Goal: Information Seeking & Learning: Learn about a topic

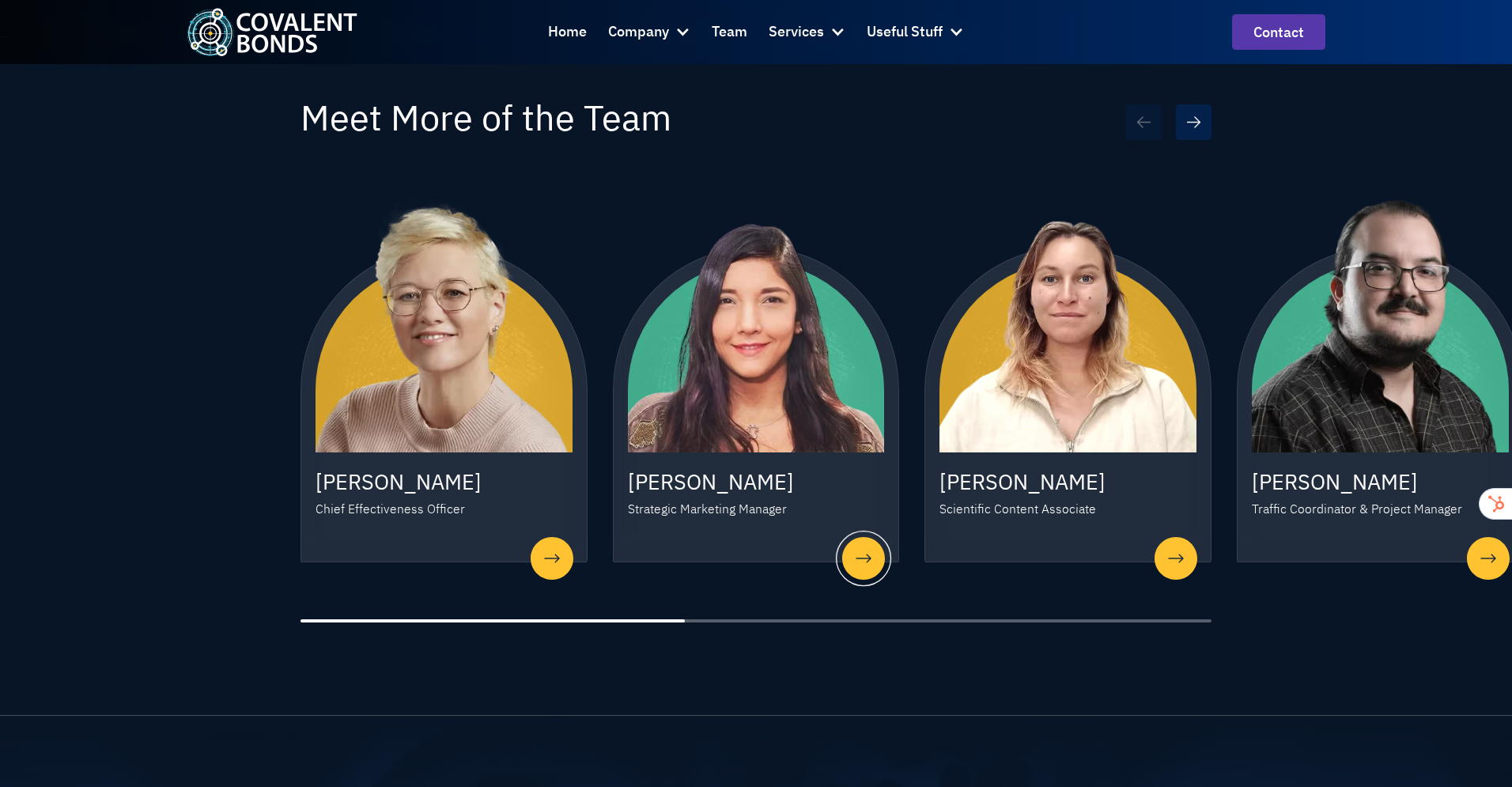
scroll to position [1356, 0]
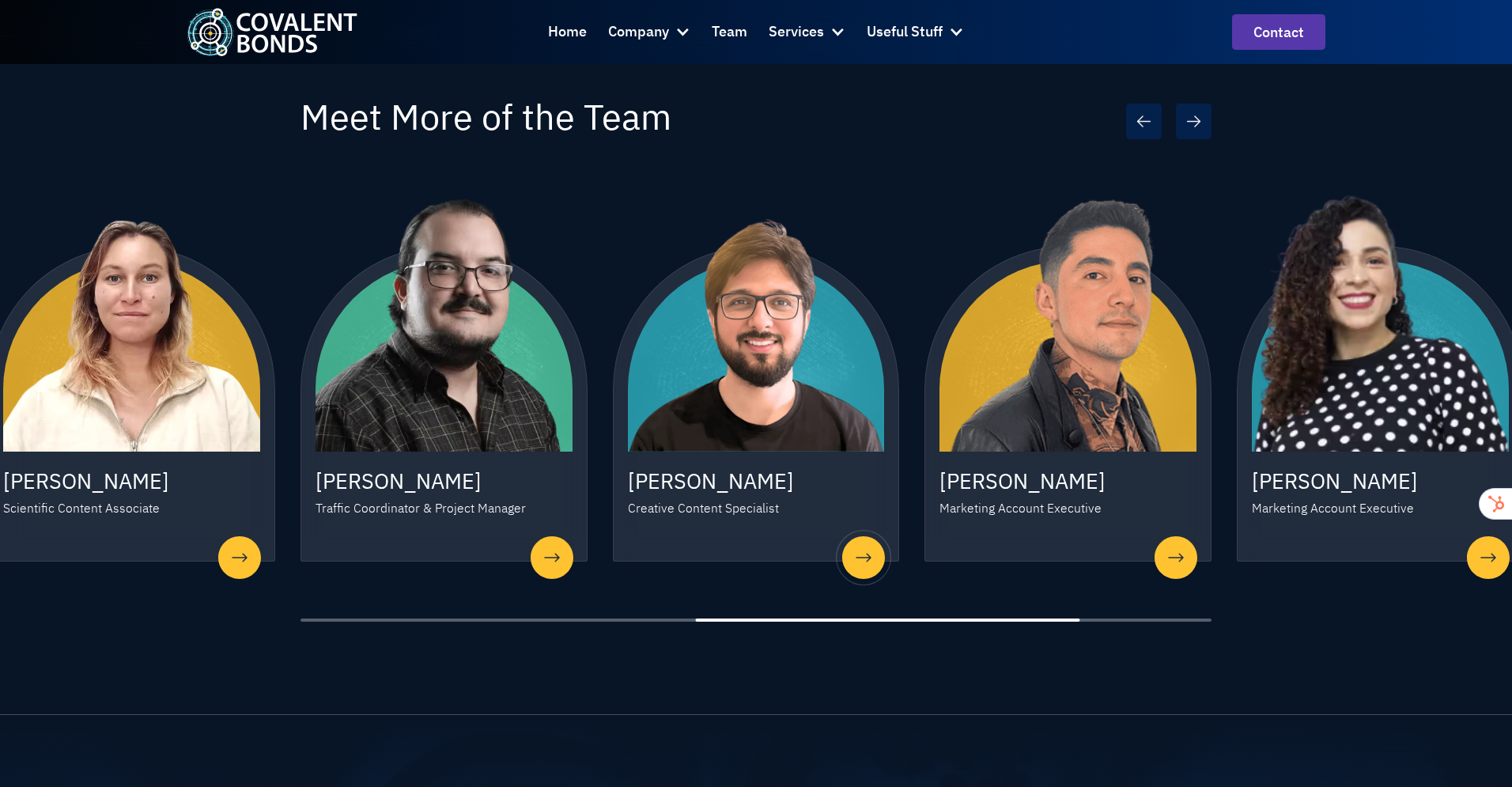
click at [1211, 104] on button "Next slide" at bounding box center [1193, 121] width 35 height 35
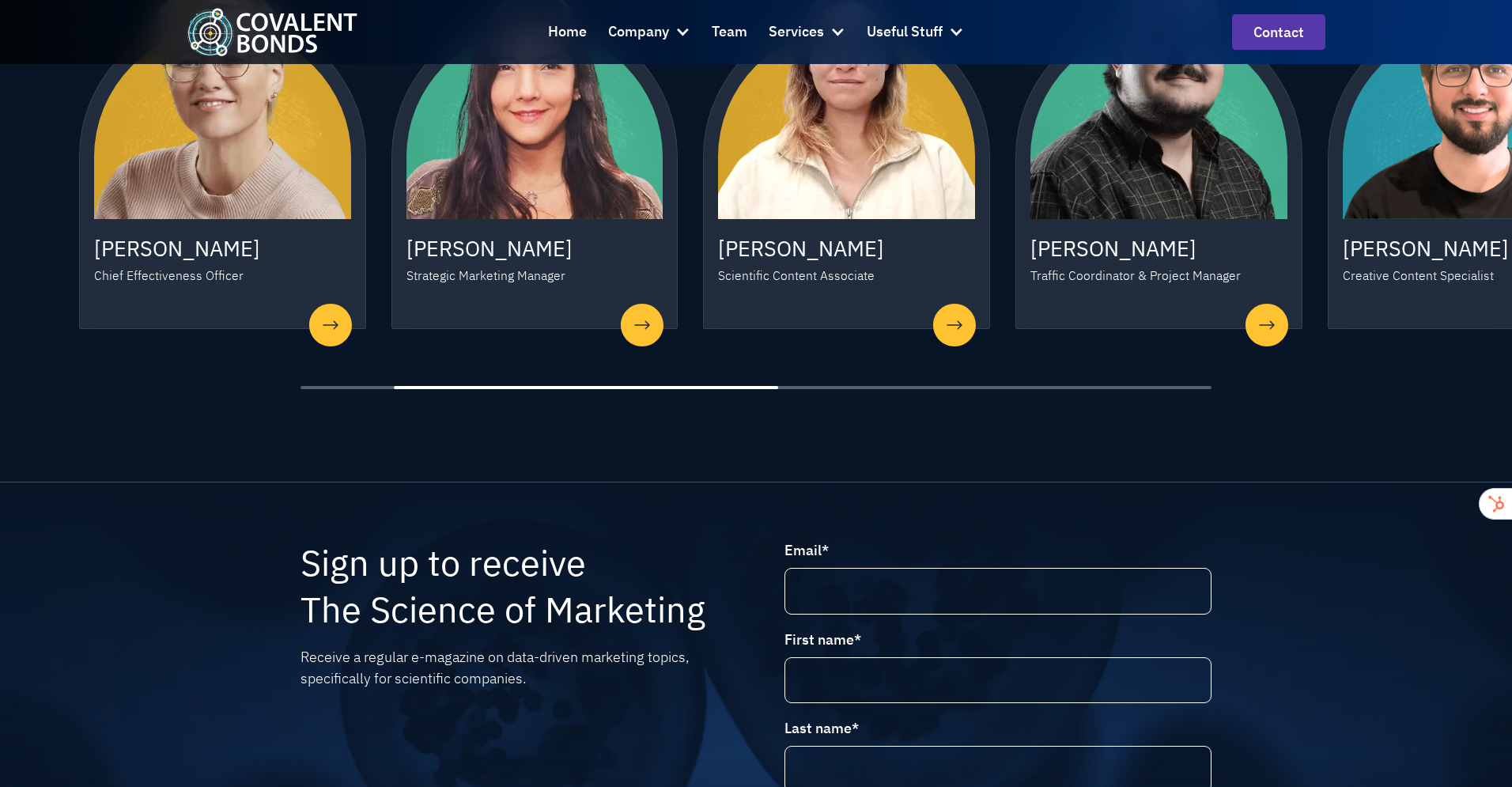
scroll to position [1591, 0]
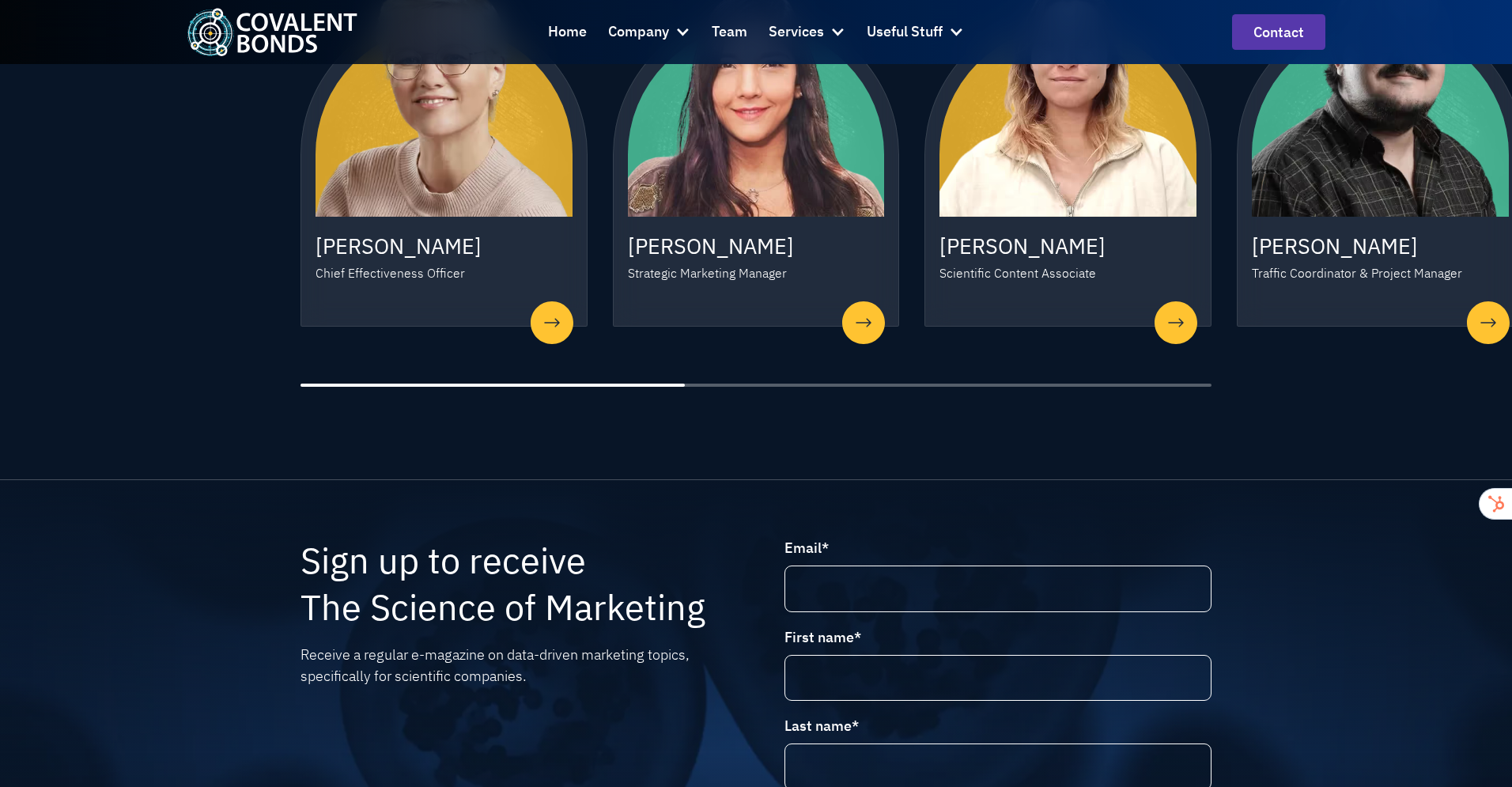
click at [481, 383] on div at bounding box center [492, 385] width 384 height 4
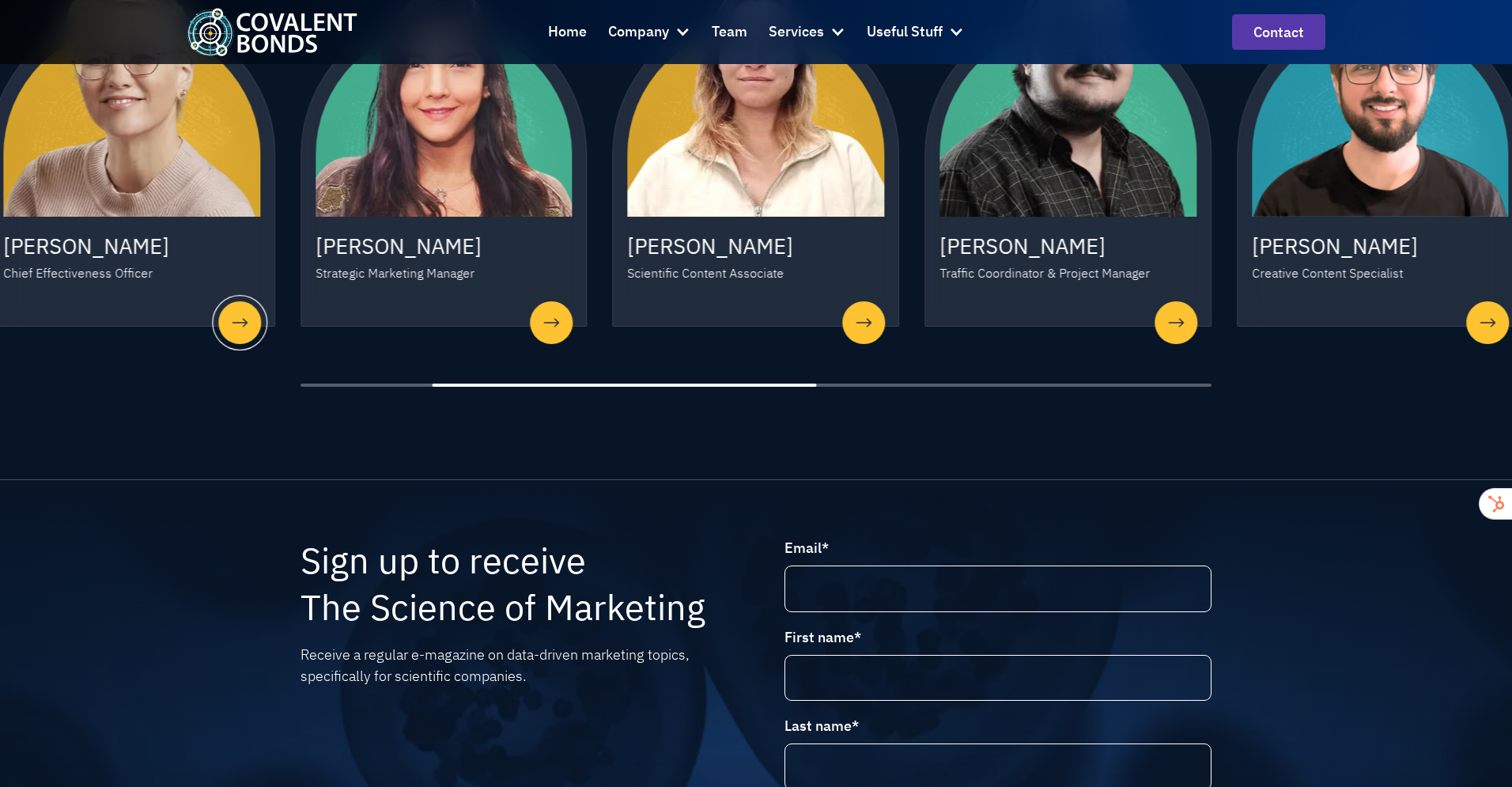
click at [245, 299] on div "1 / 7" at bounding box center [239, 322] width 55 height 55
click at [249, 298] on div "1 / 7" at bounding box center [239, 322] width 55 height 55
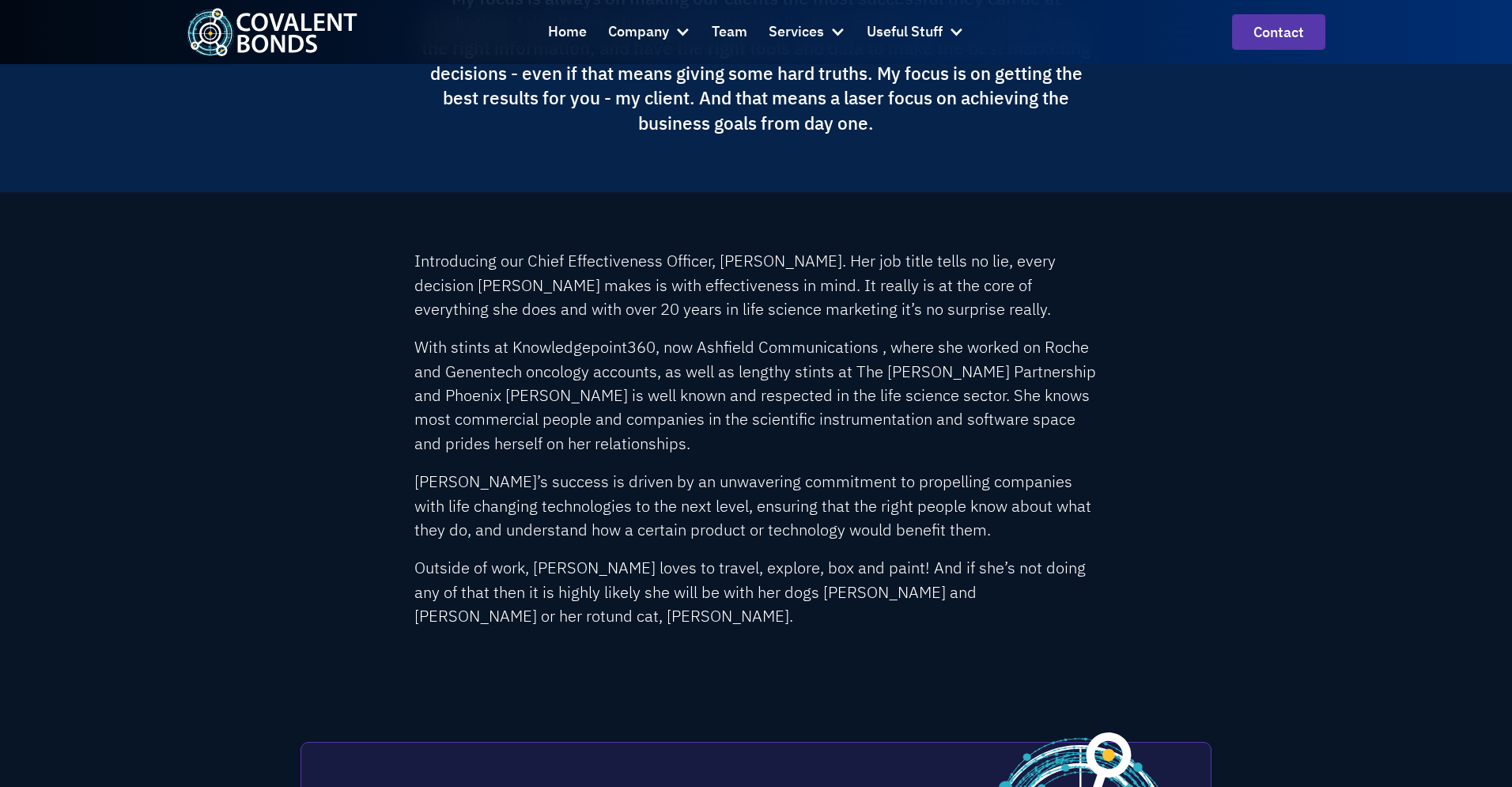
scroll to position [485, 0]
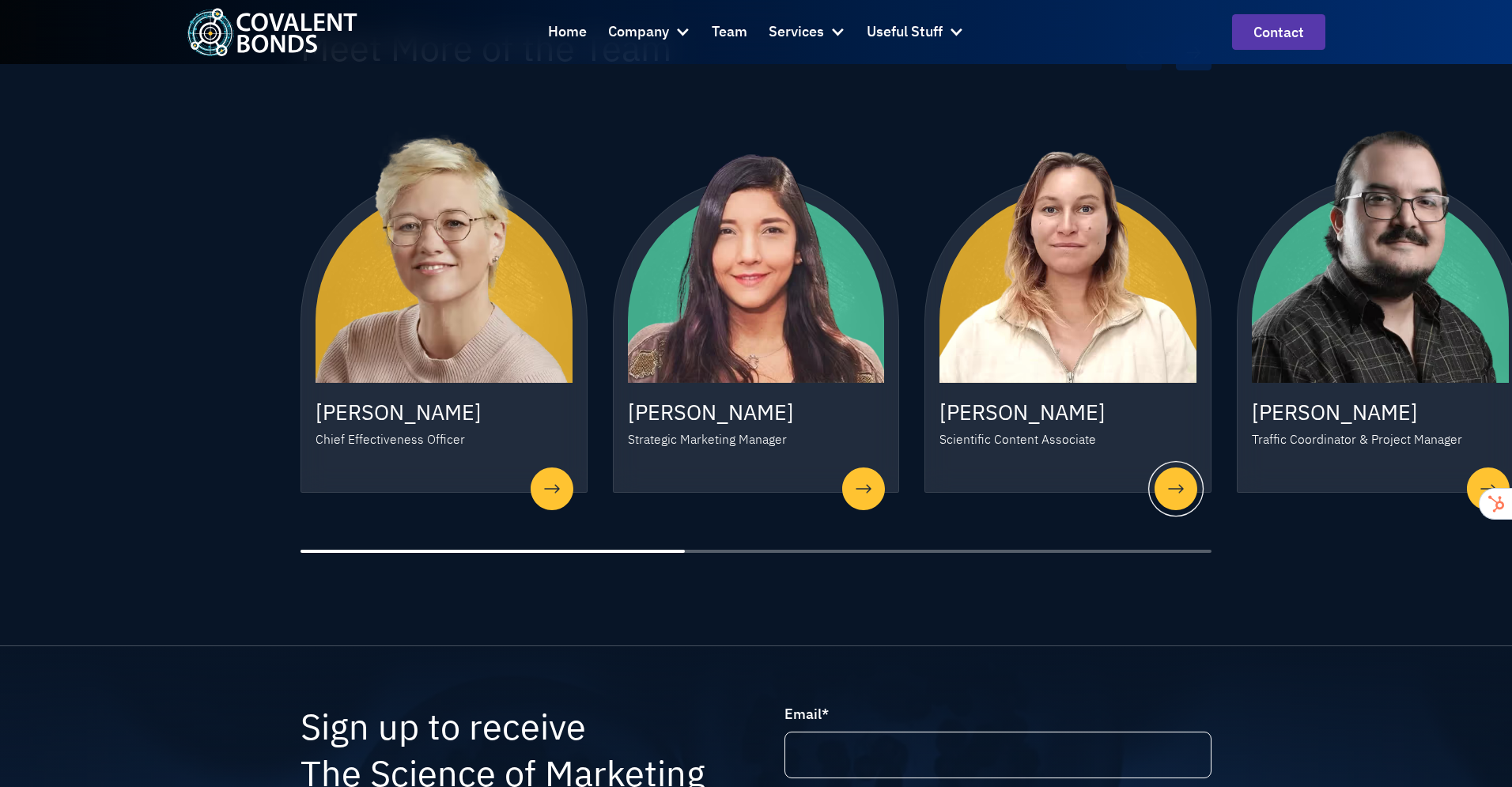
scroll to position [1430, 0]
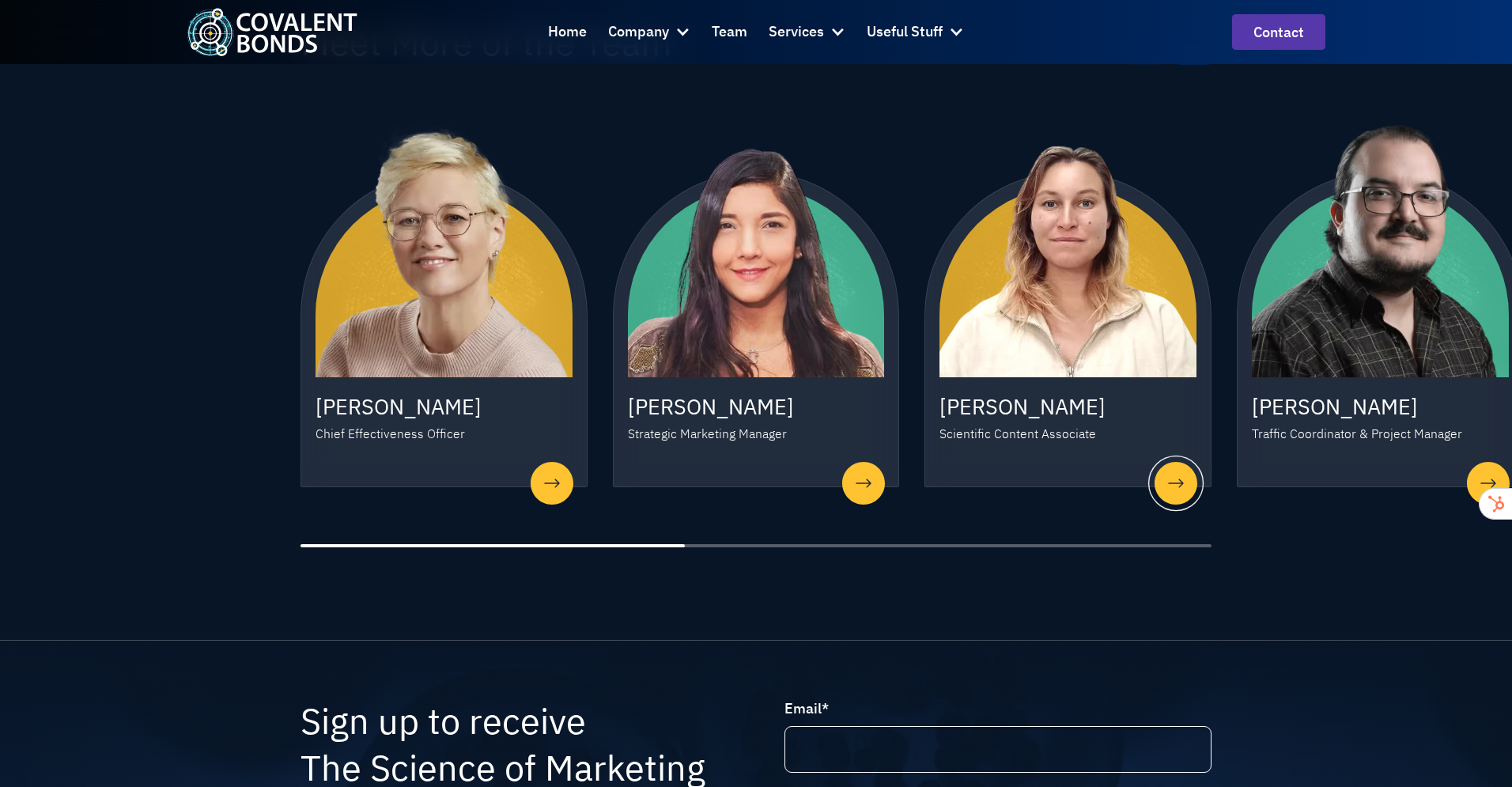
click at [1030, 391] on h3 "[PERSON_NAME]" at bounding box center [1067, 406] width 257 height 30
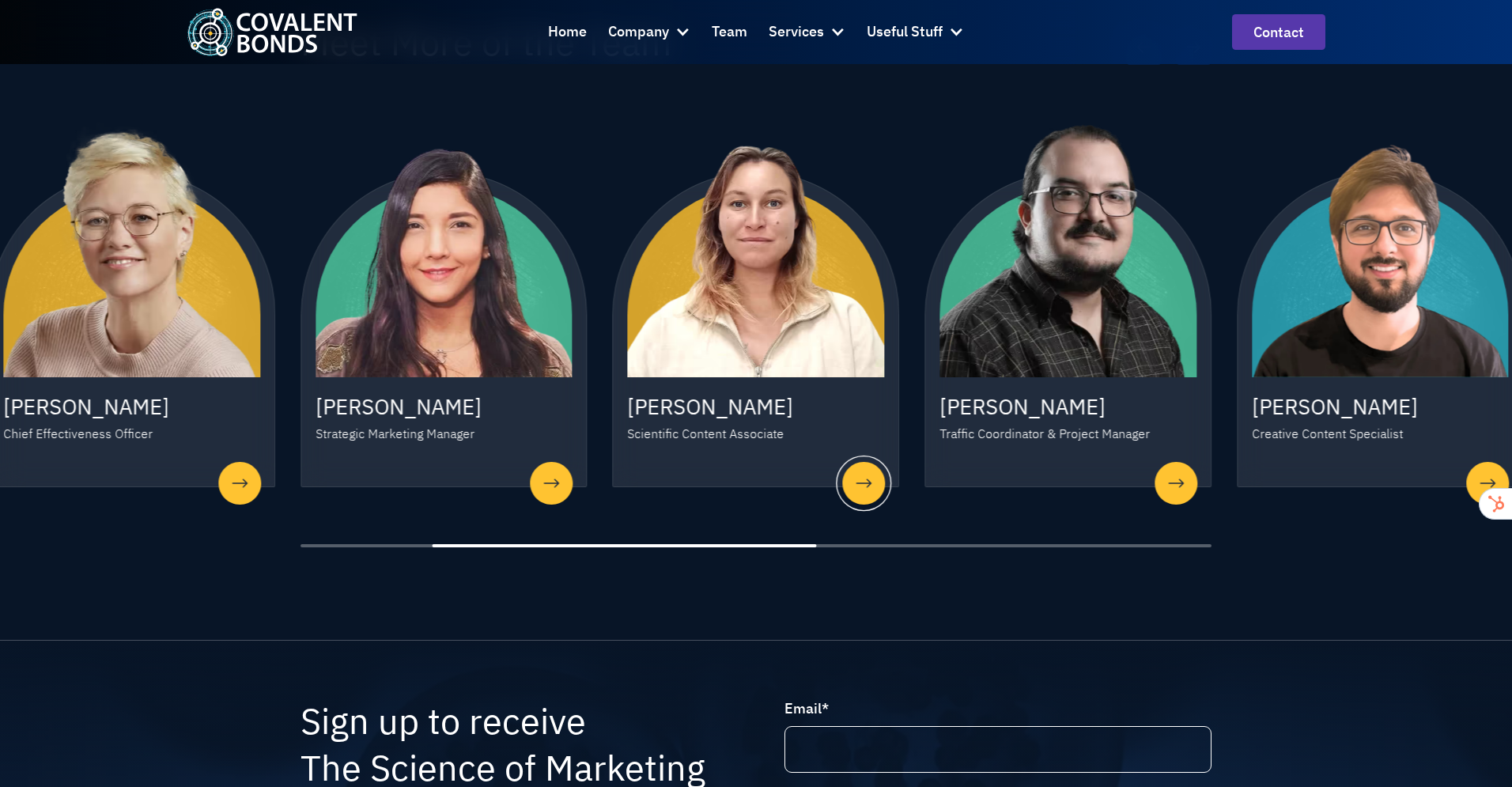
click at [856, 460] on div "3 / 7" at bounding box center [863, 483] width 55 height 55
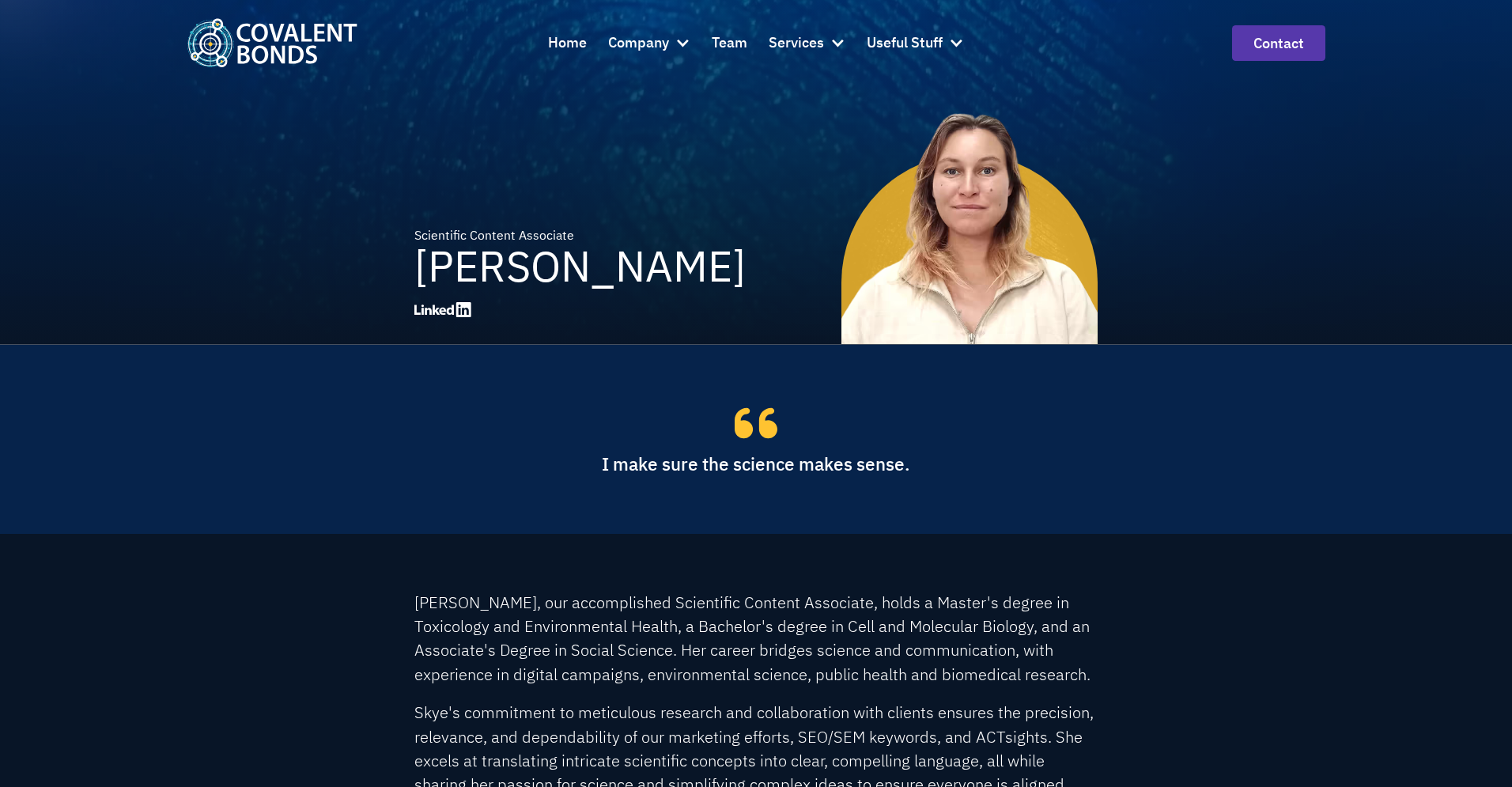
scroll to position [20, 0]
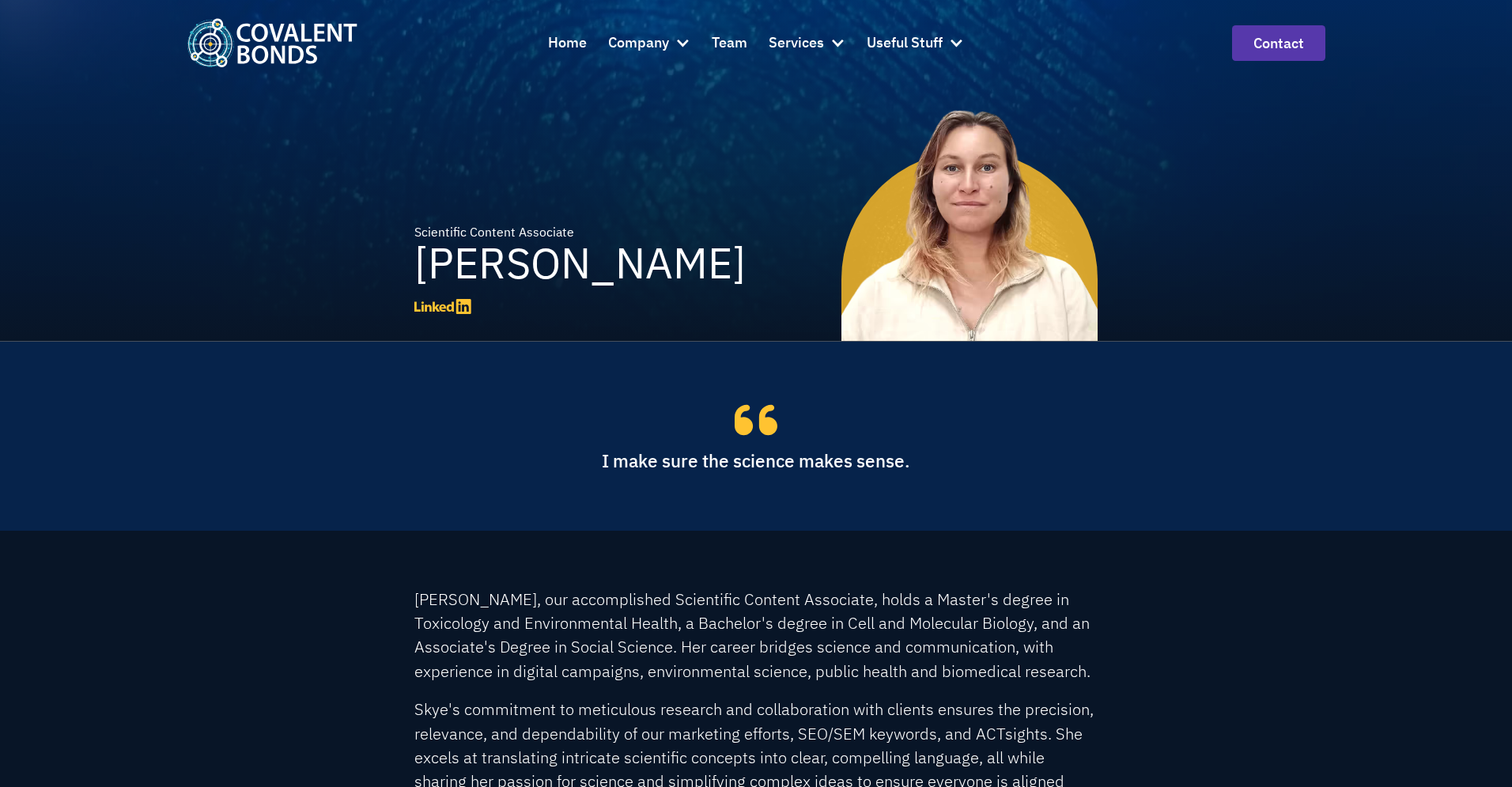
drag, startPoint x: 437, startPoint y: 307, endPoint x: 461, endPoint y: 314, distance: 25.0
click at [437, 308] on icon at bounding box center [443, 306] width 57 height 15
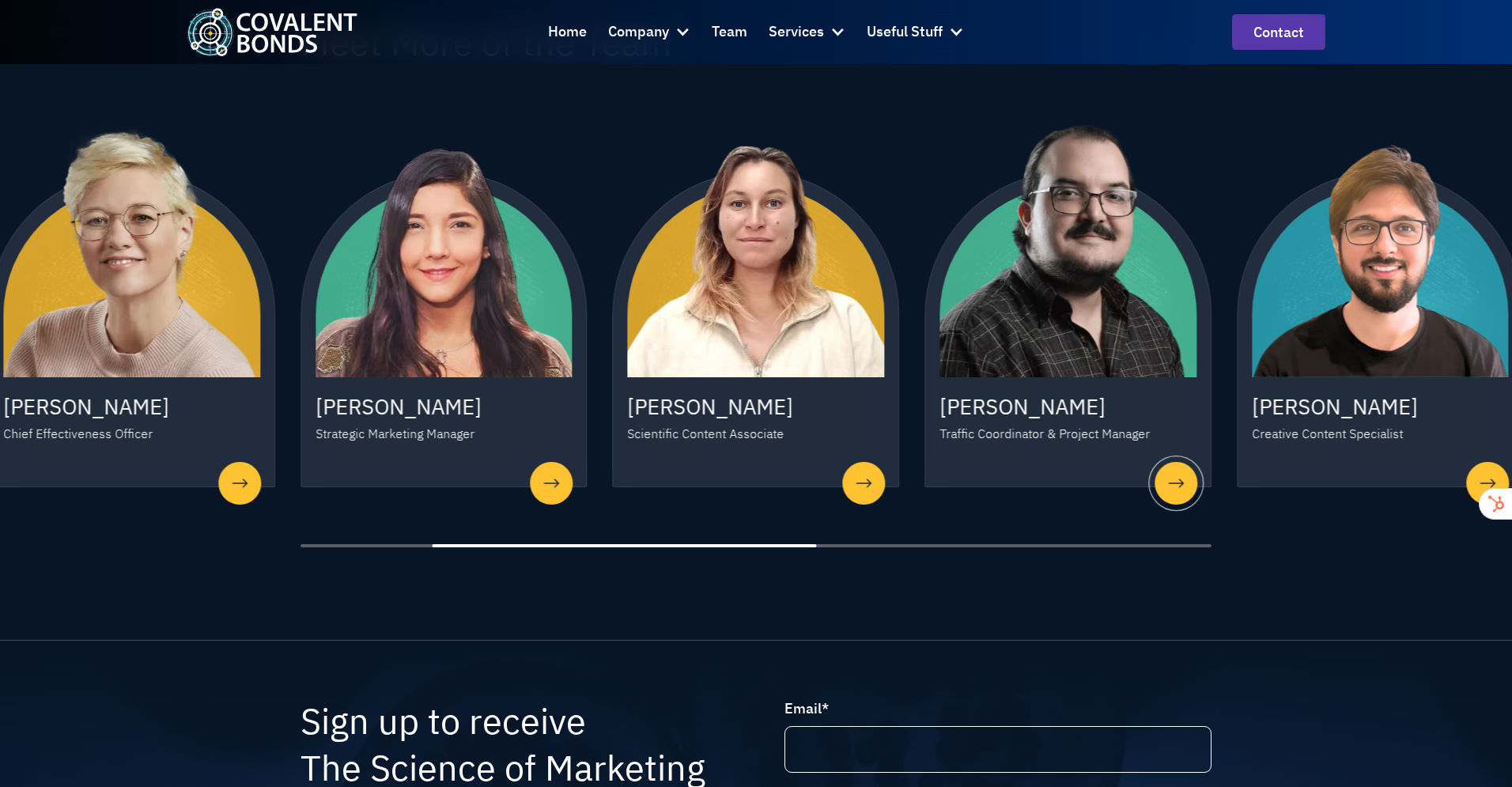
click at [1140, 459] on div "Esteban Bonilla Traffic Coordinator & Project Manager" at bounding box center [1067, 329] width 287 height 316
click at [1174, 462] on div "4 / 7" at bounding box center [1175, 483] width 55 height 55
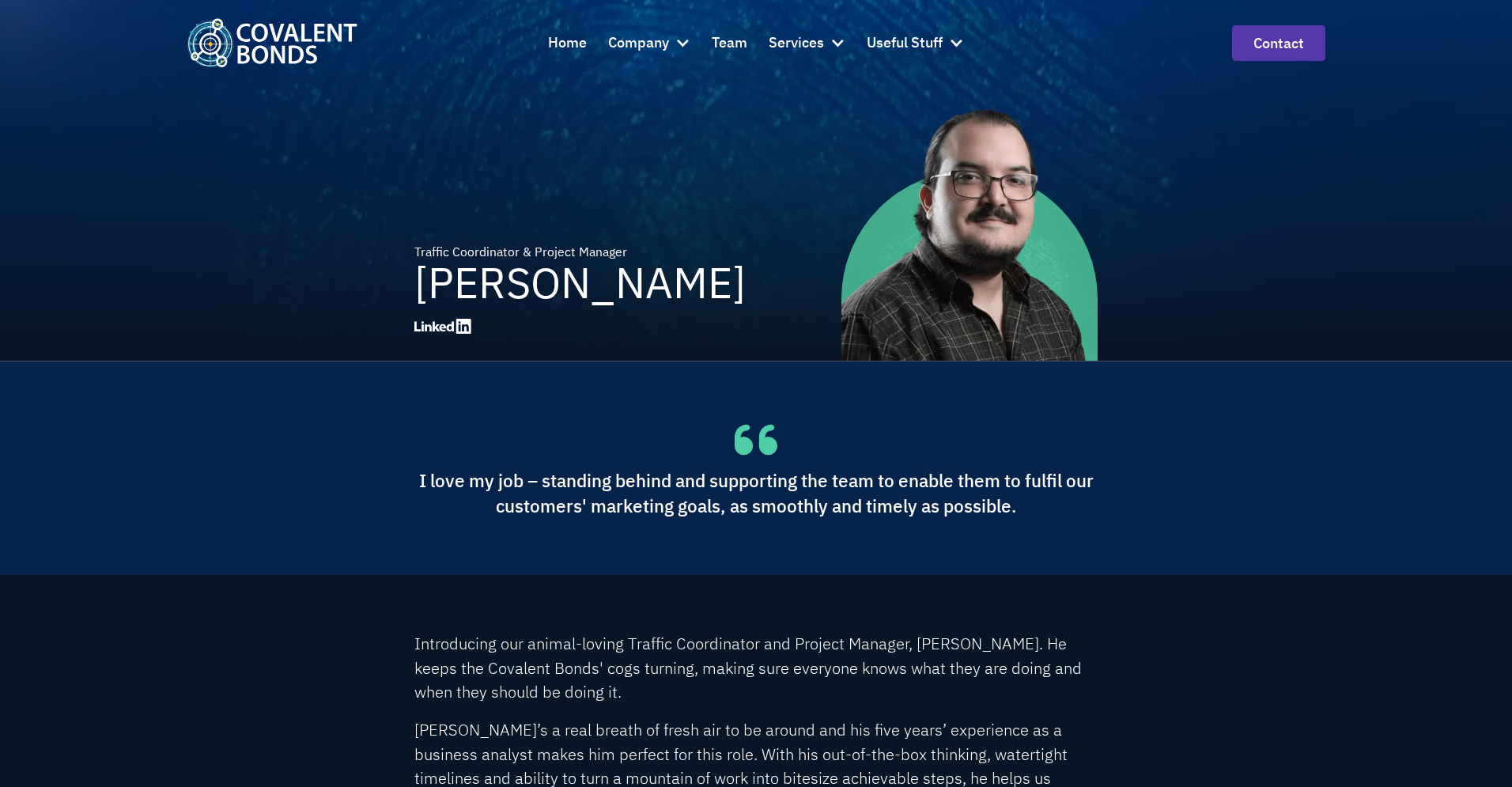
click at [453, 327] on icon at bounding box center [446, 327] width 15 height 10
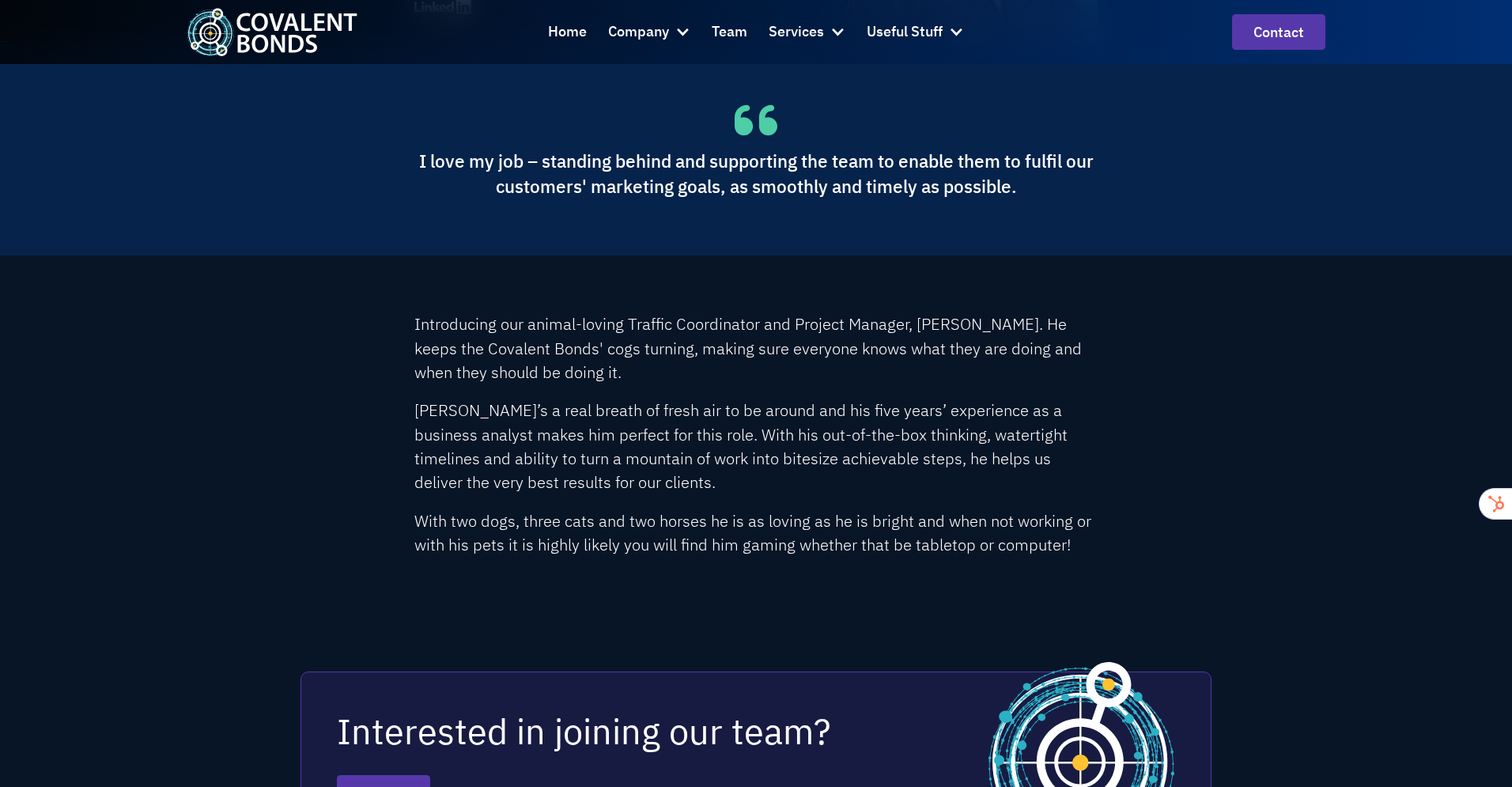
scroll to position [232, 0]
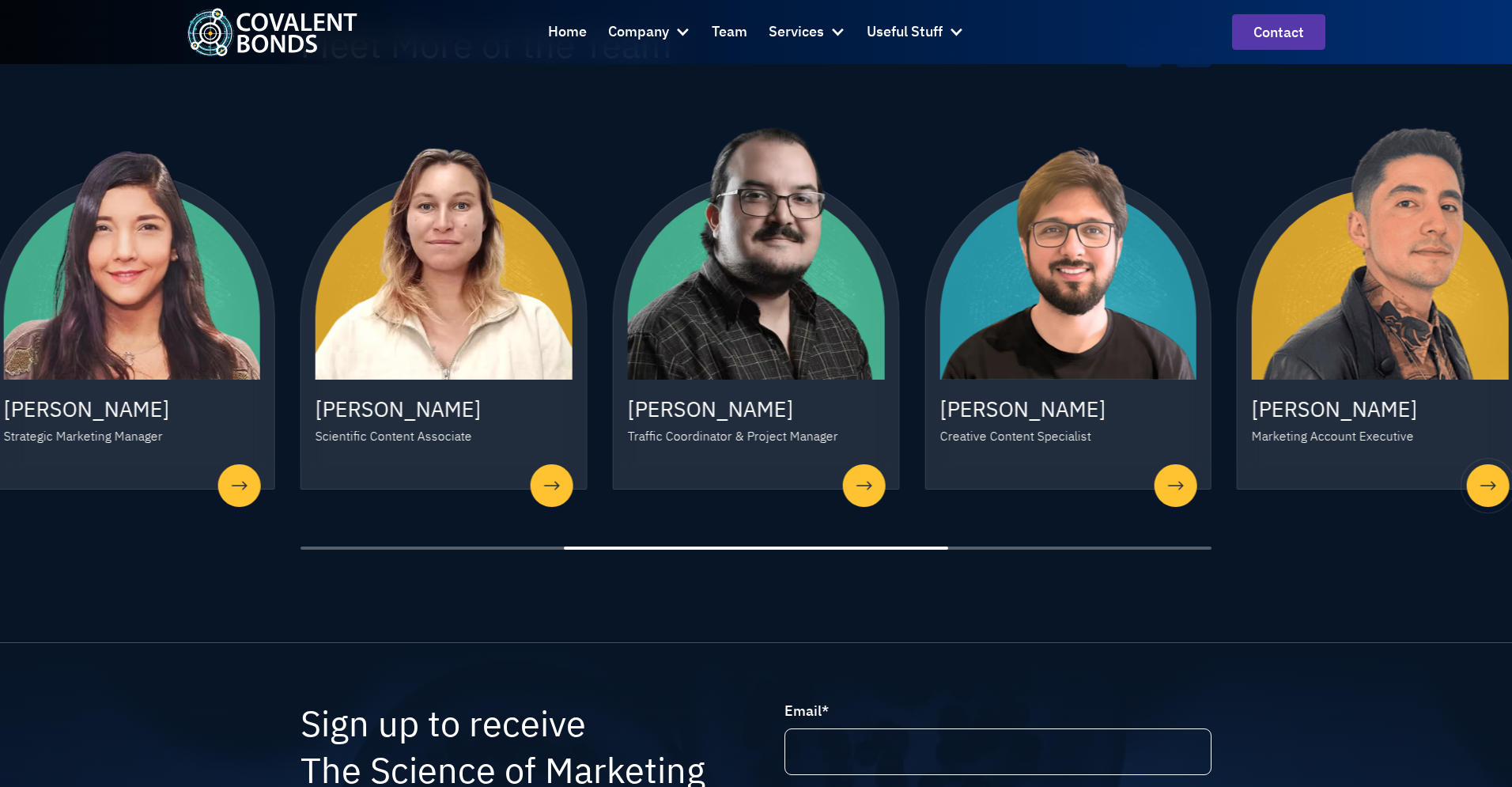
scroll to position [1430, 0]
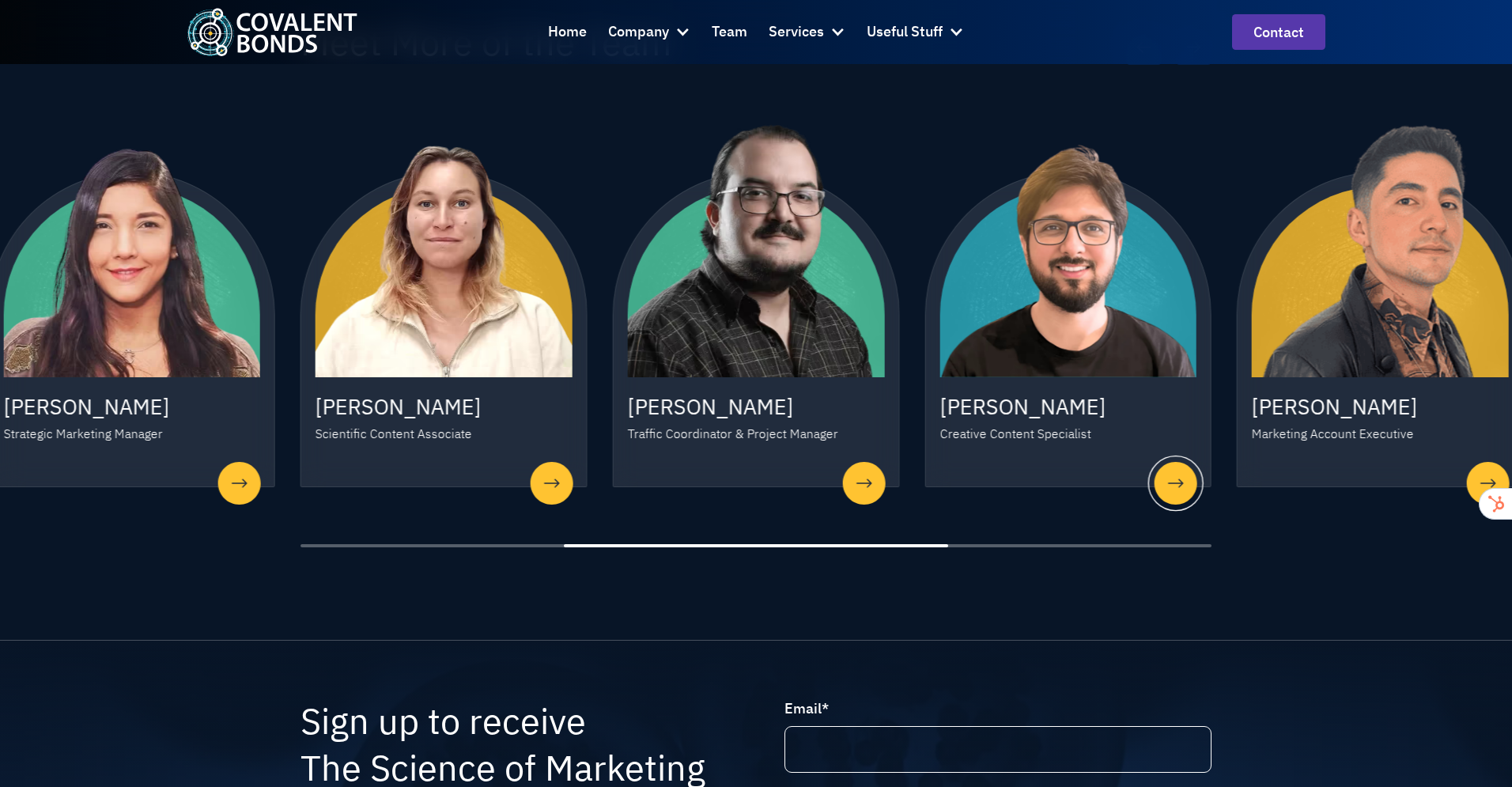
click at [1175, 471] on div "5 / 7" at bounding box center [1175, 483] width 55 height 55
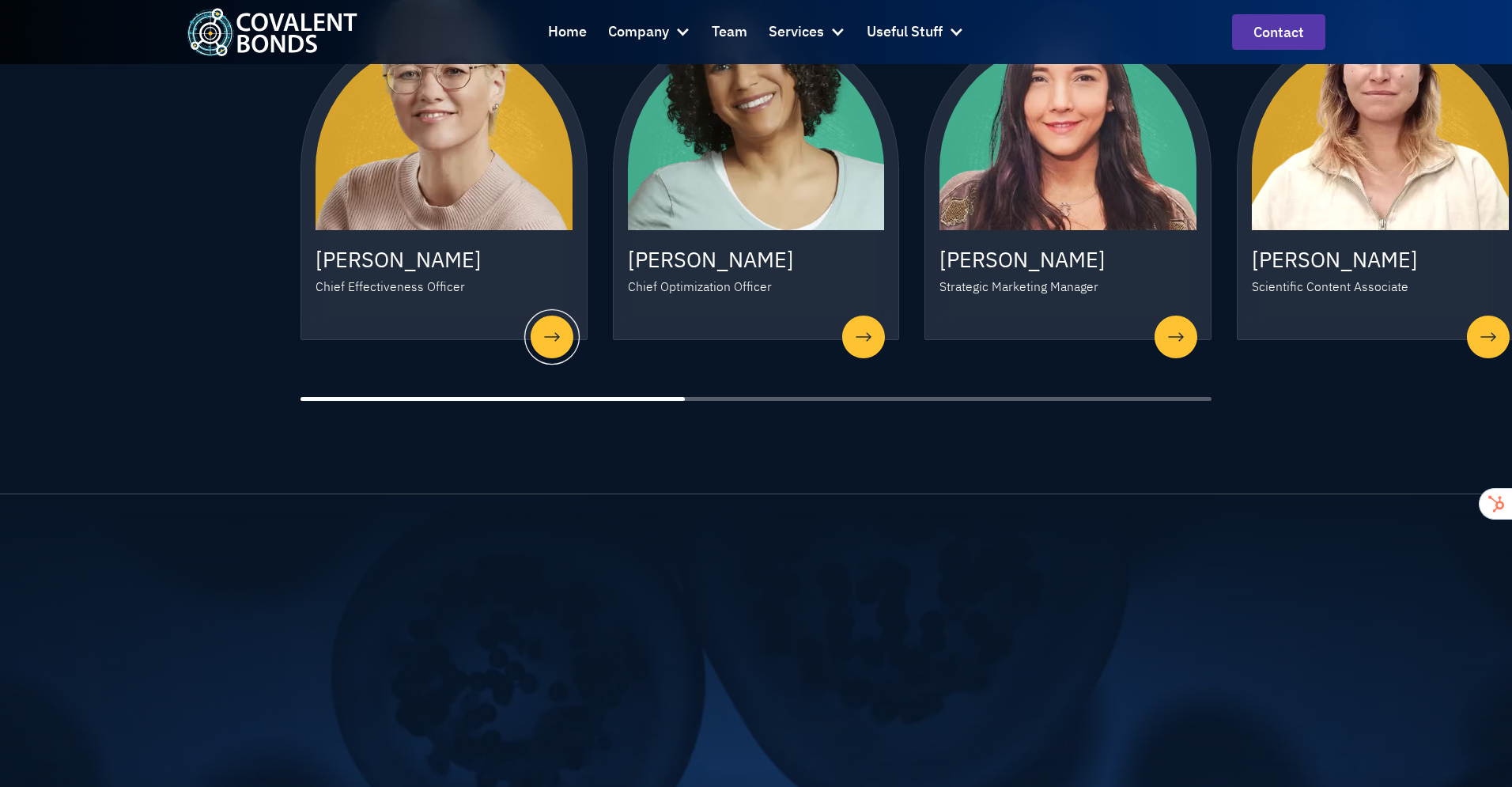
scroll to position [1000, 0]
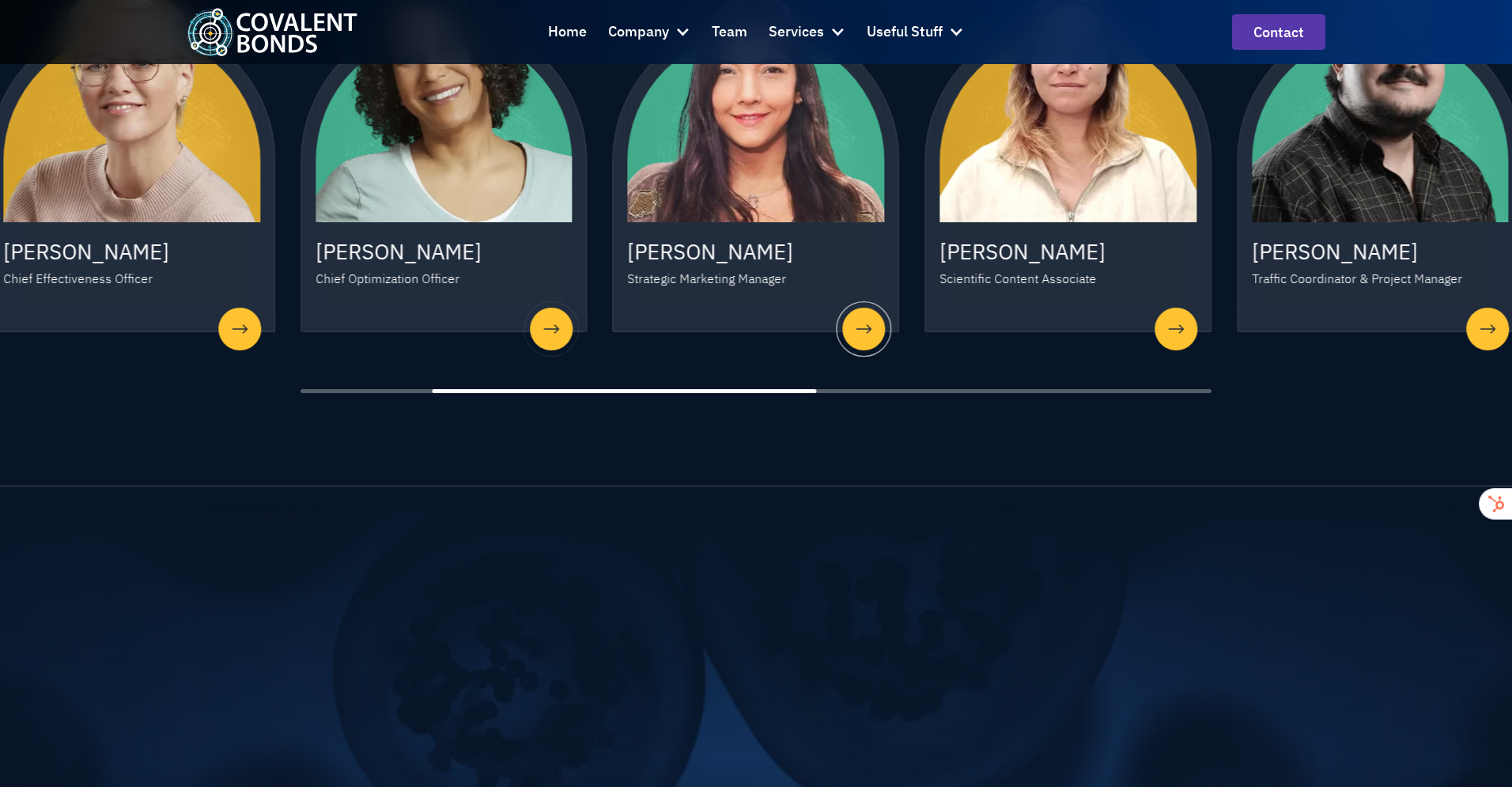
scroll to position [1032, 0]
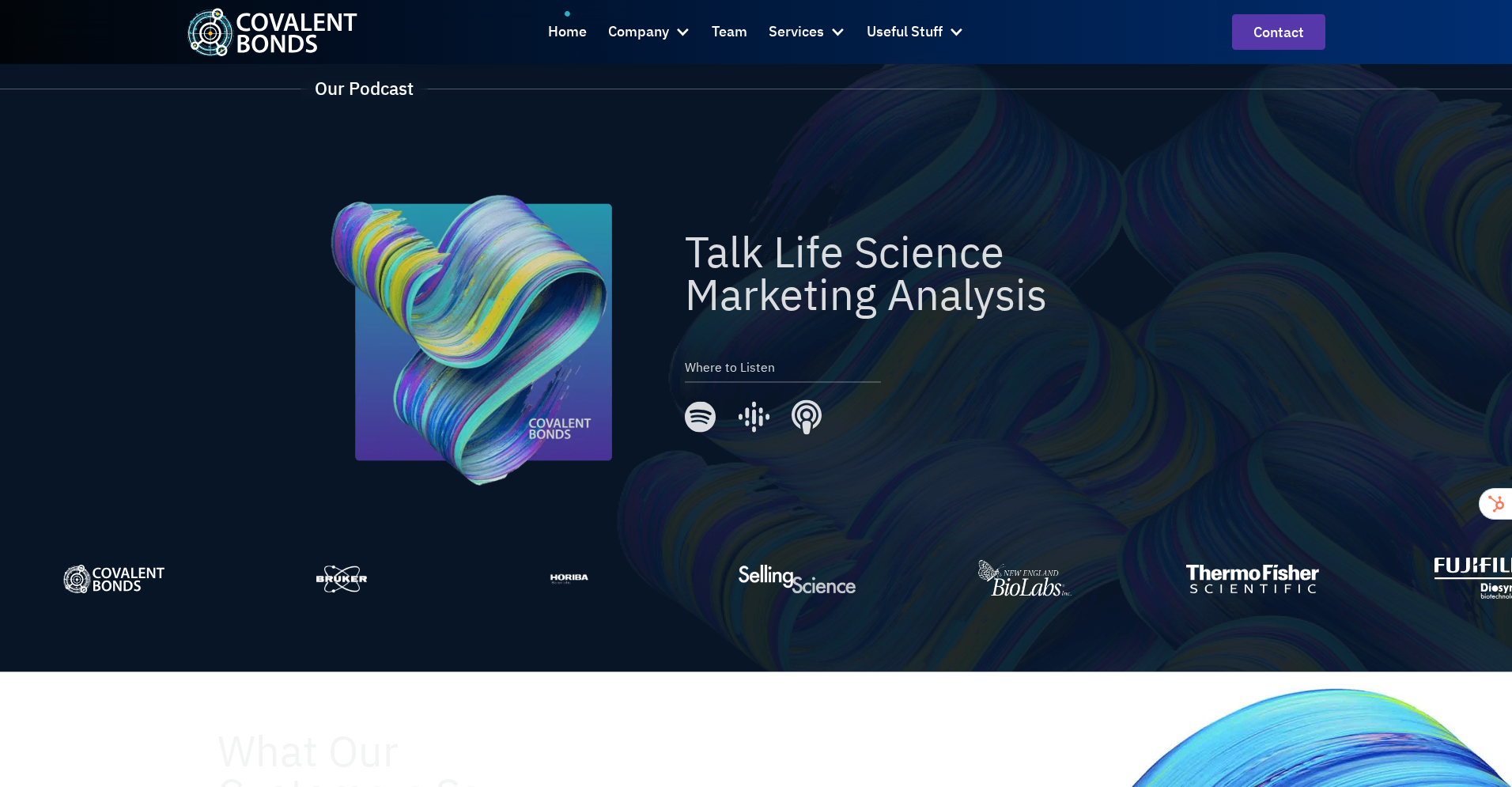
scroll to position [3357, 0]
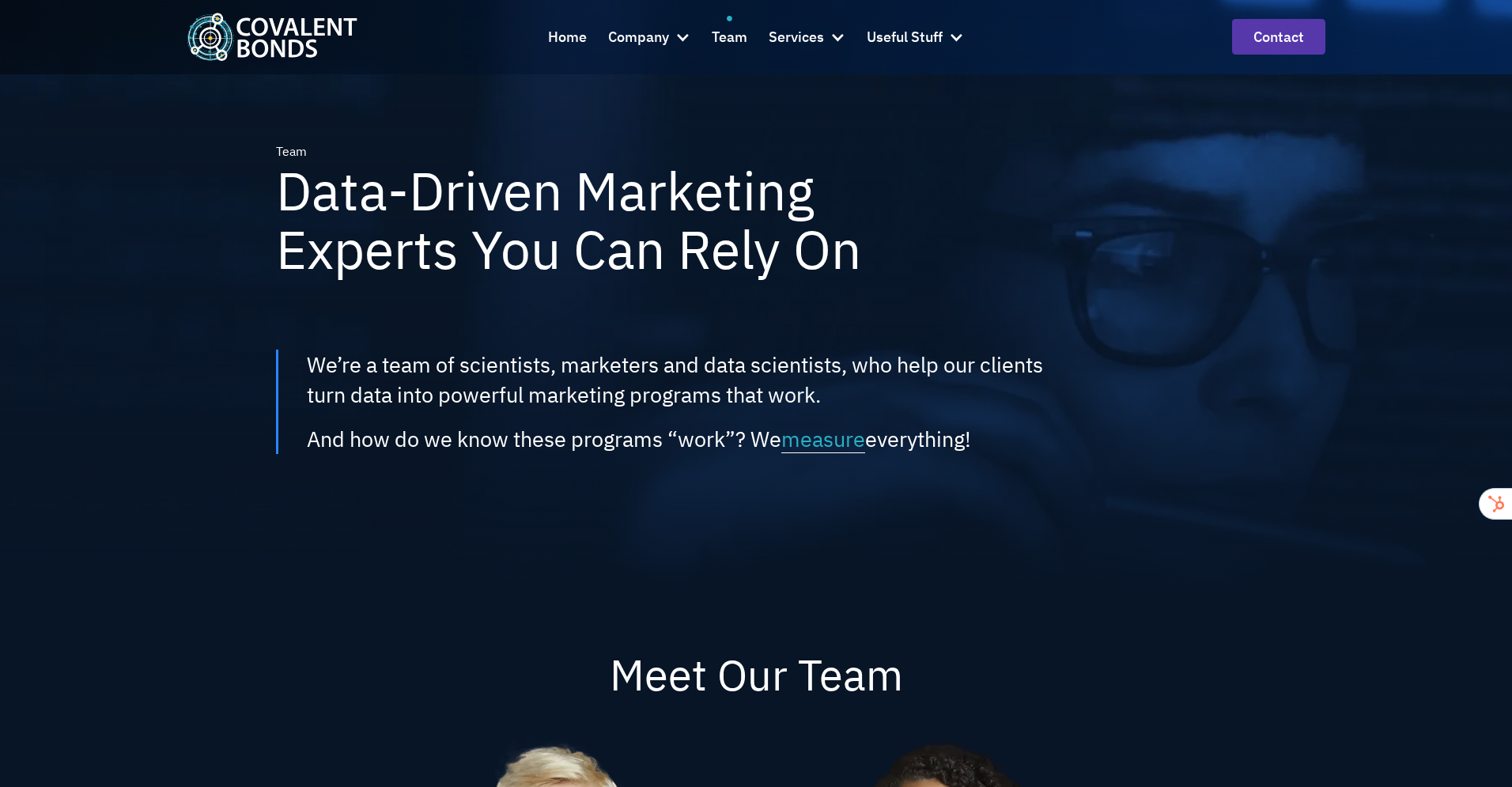
scroll to position [401, 0]
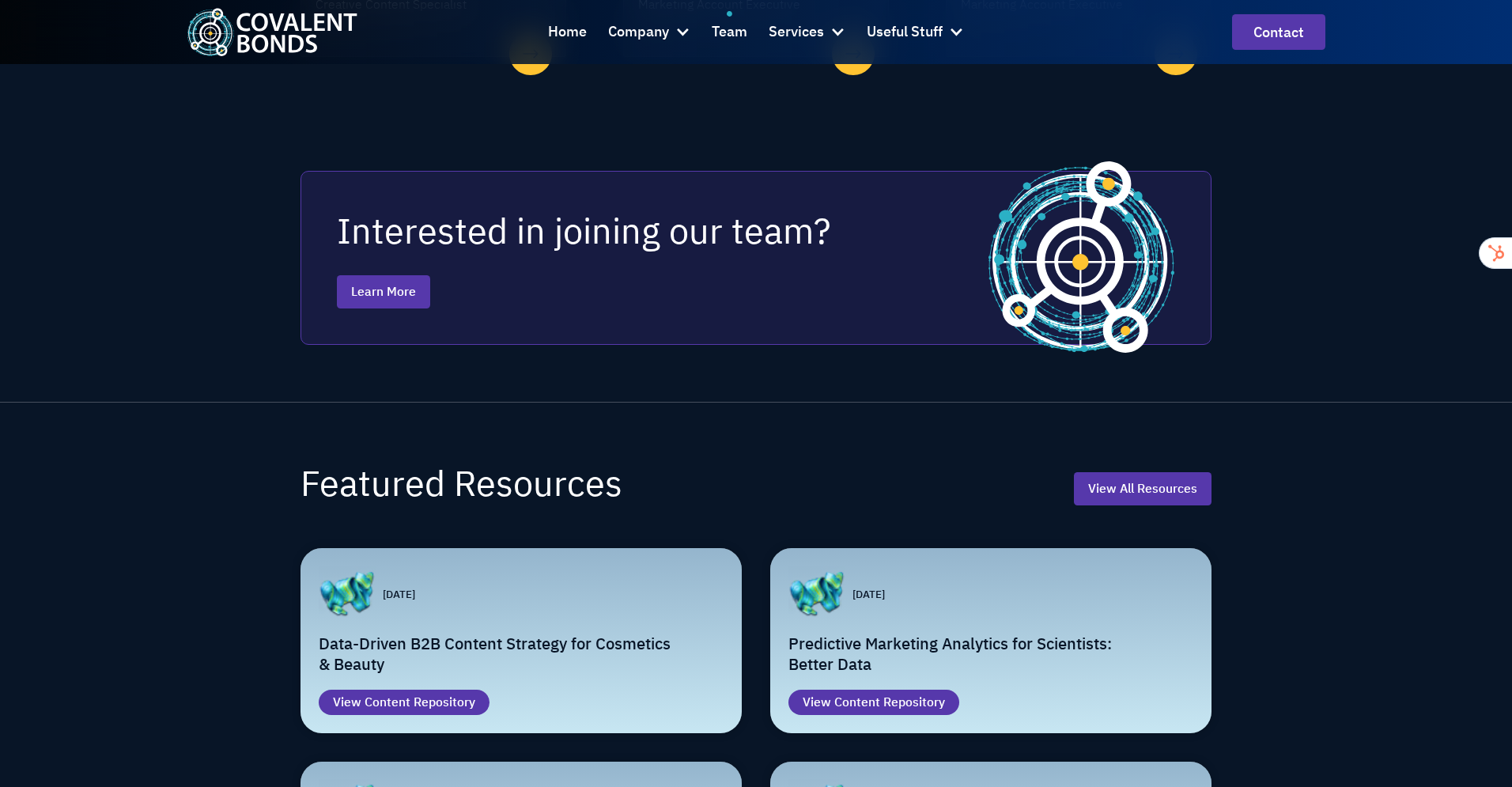
scroll to position [1814, 0]
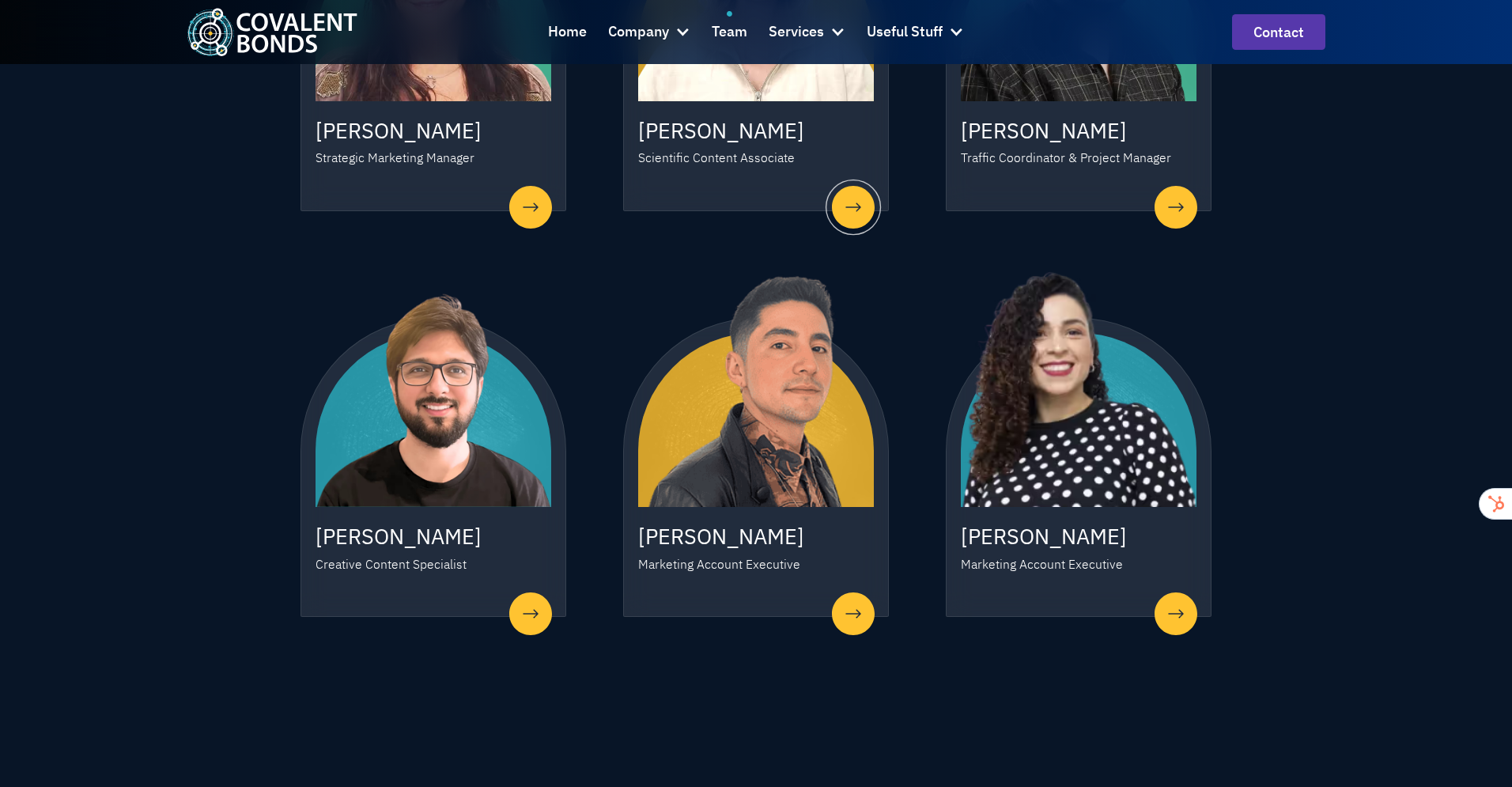
click at [722, 160] on div "Scientific Content Associate" at bounding box center [716, 158] width 157 height 19
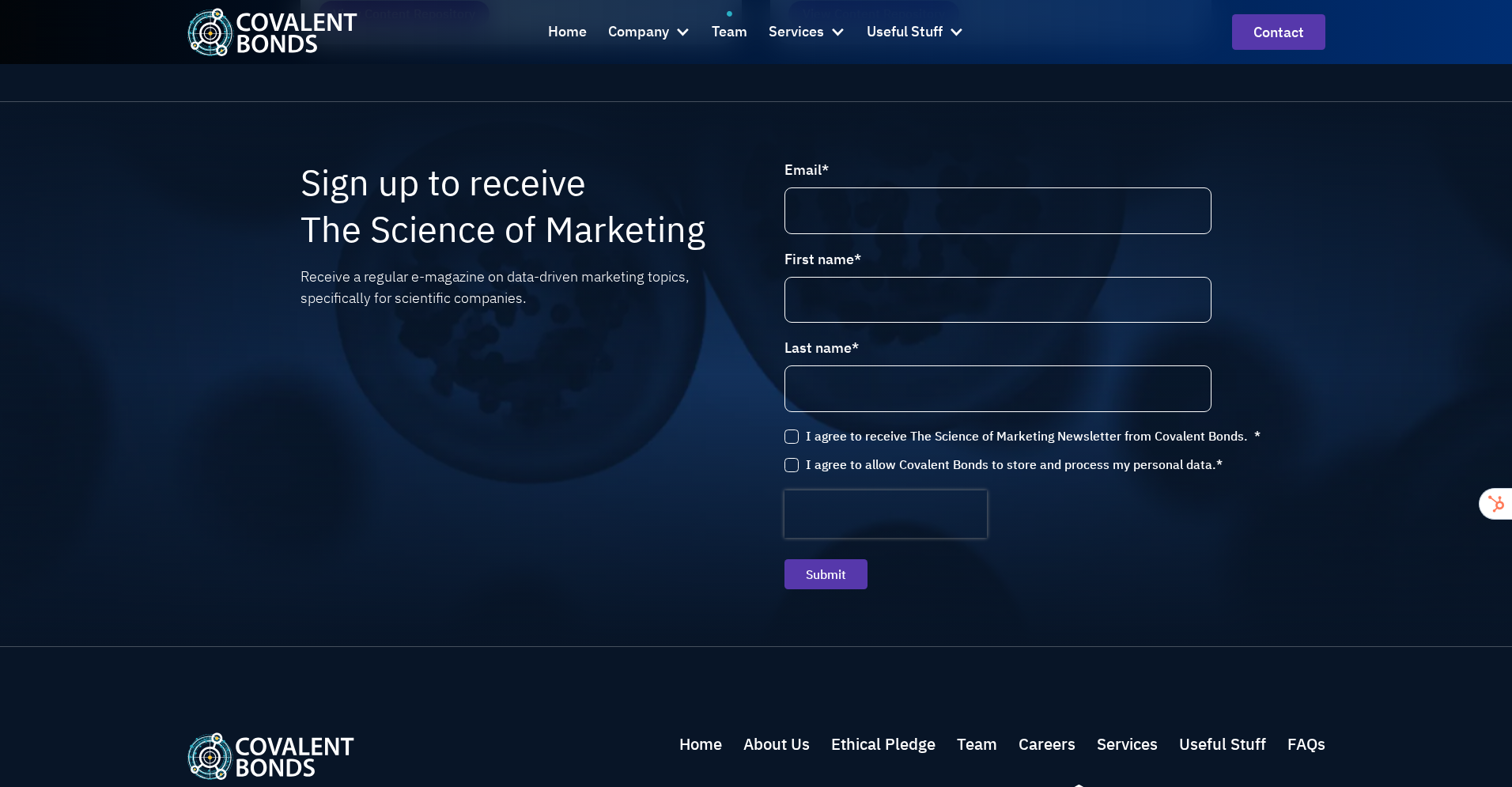
scroll to position [2985, 0]
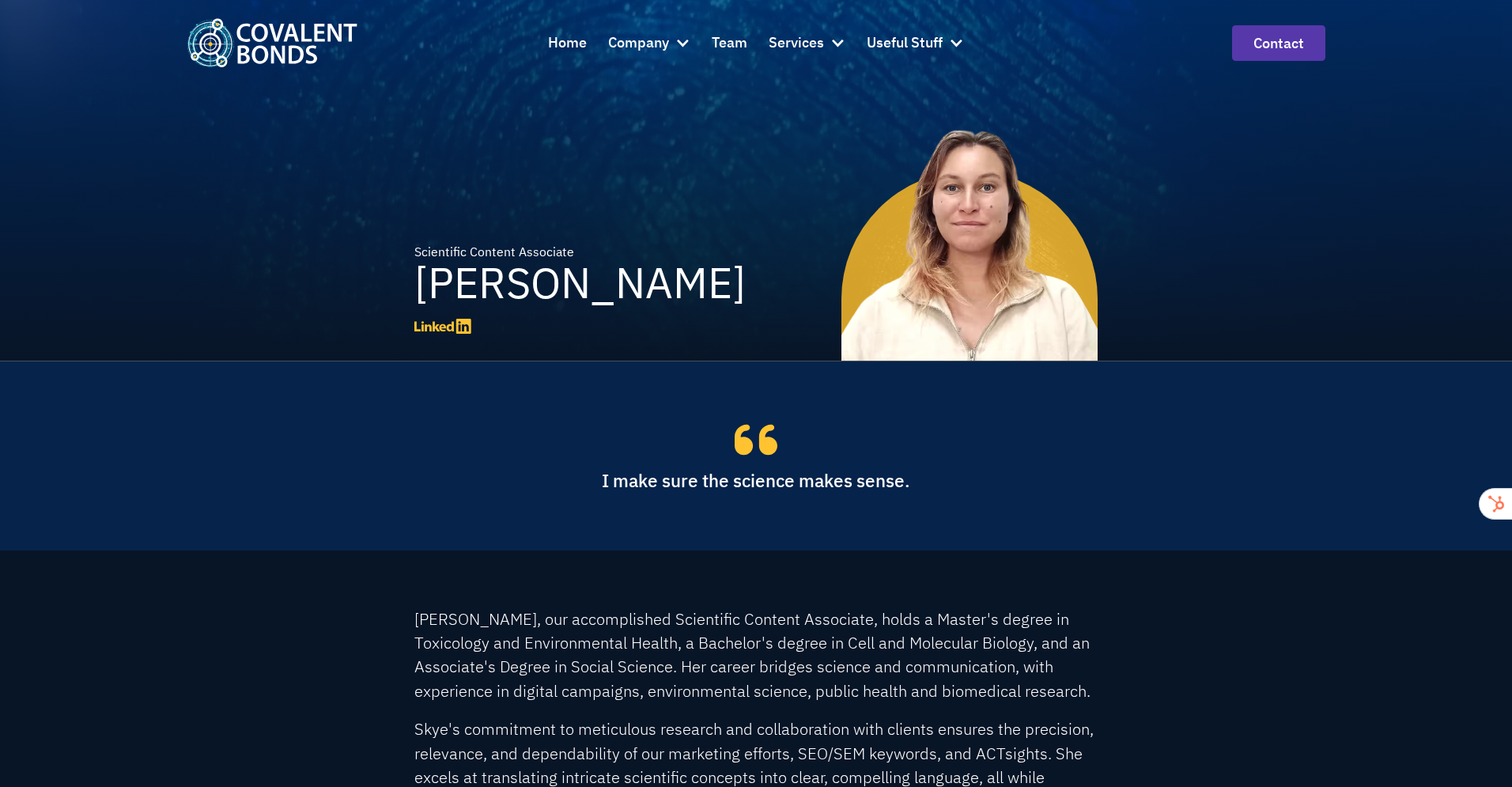
click at [467, 319] on icon at bounding box center [443, 327] width 57 height 15
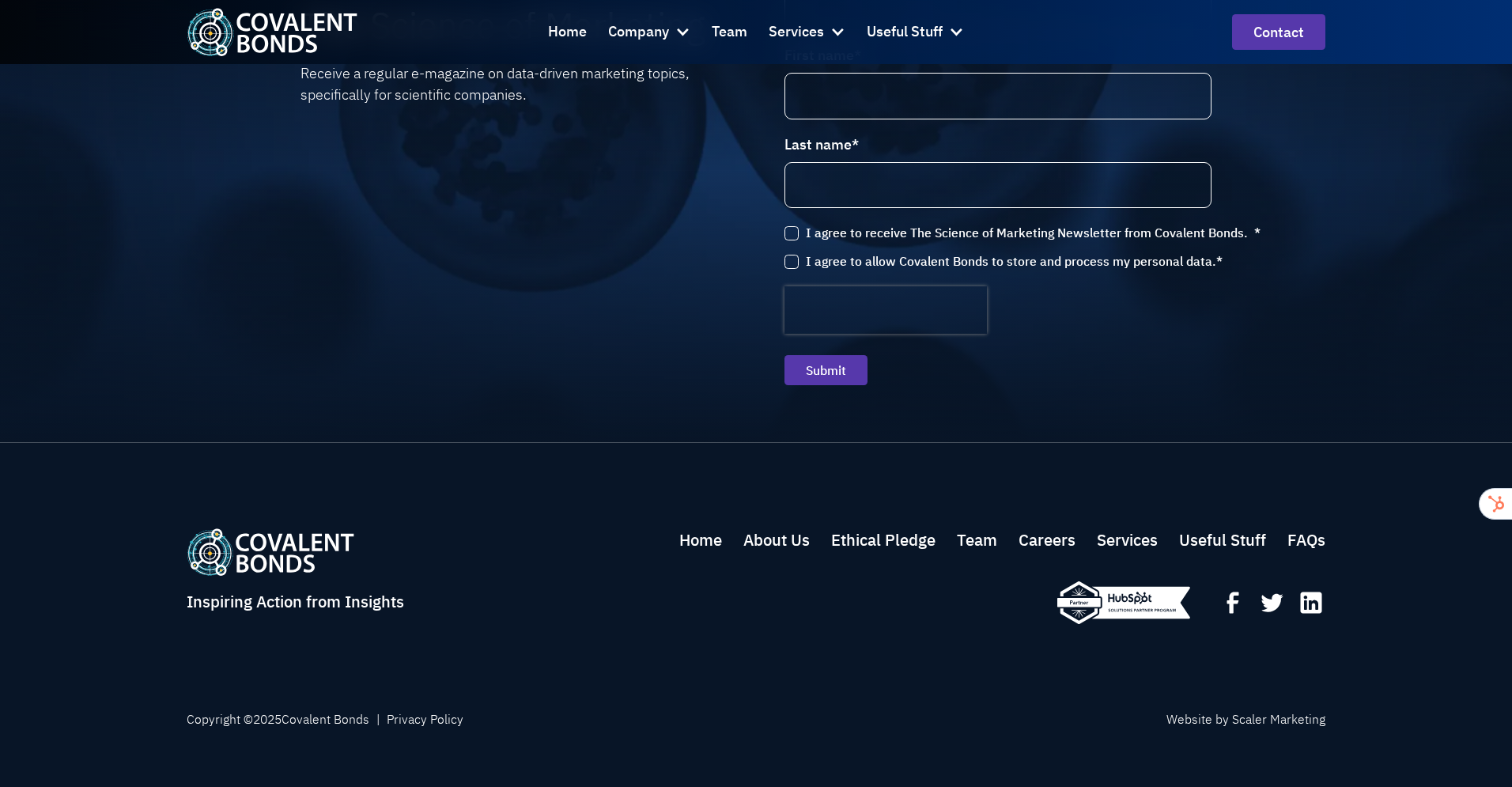
scroll to position [2124, 0]
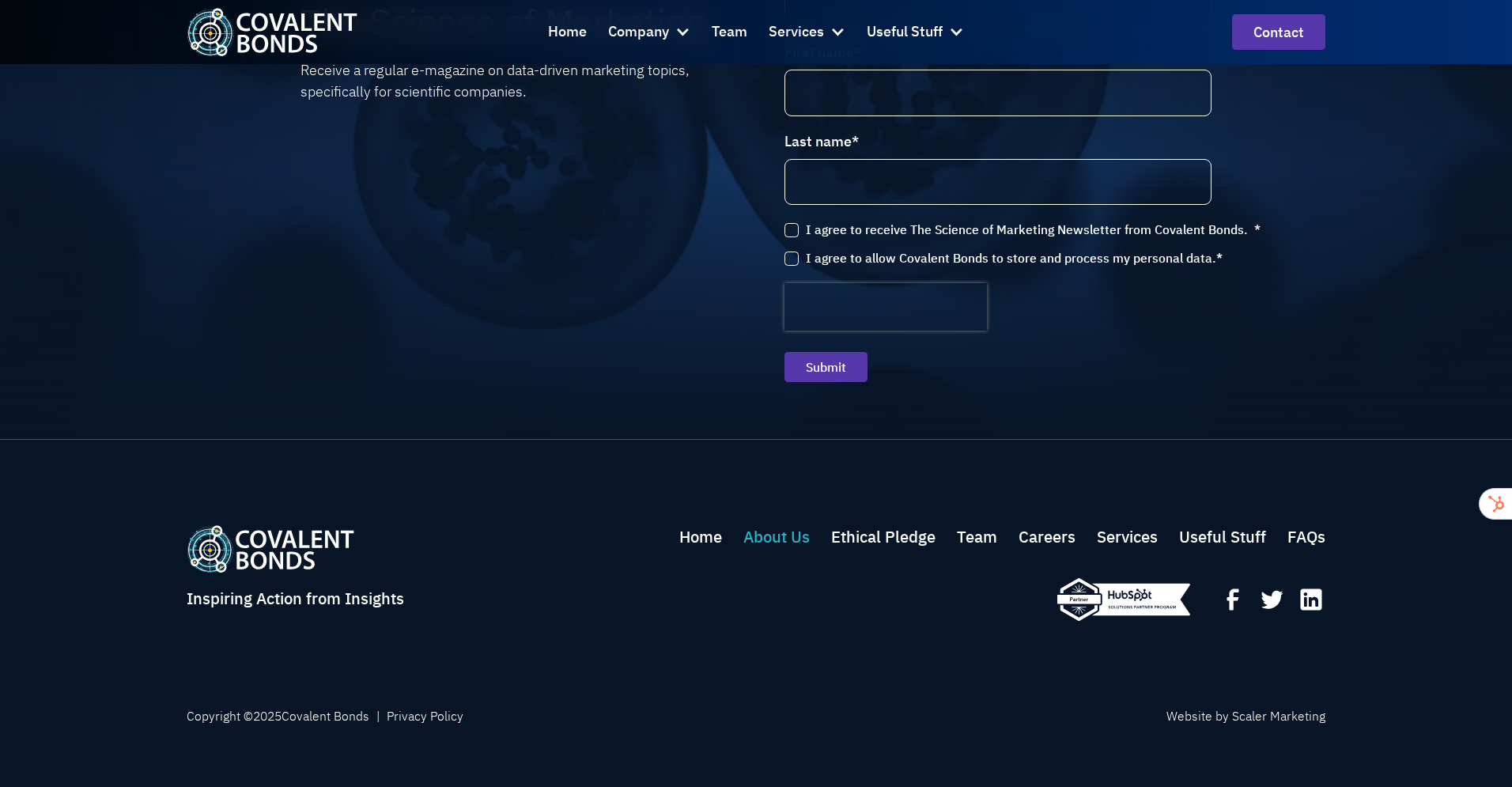
click at [788, 525] on link "About Us" at bounding box center [776, 537] width 66 height 23
click at [920, 526] on div "Home About Us Ethical Pledge Team Careers Services Useful Stuff FAQs" at bounding box center [1002, 572] width 646 height 95
click at [922, 525] on link "Ethical Pledge" at bounding box center [883, 537] width 105 height 23
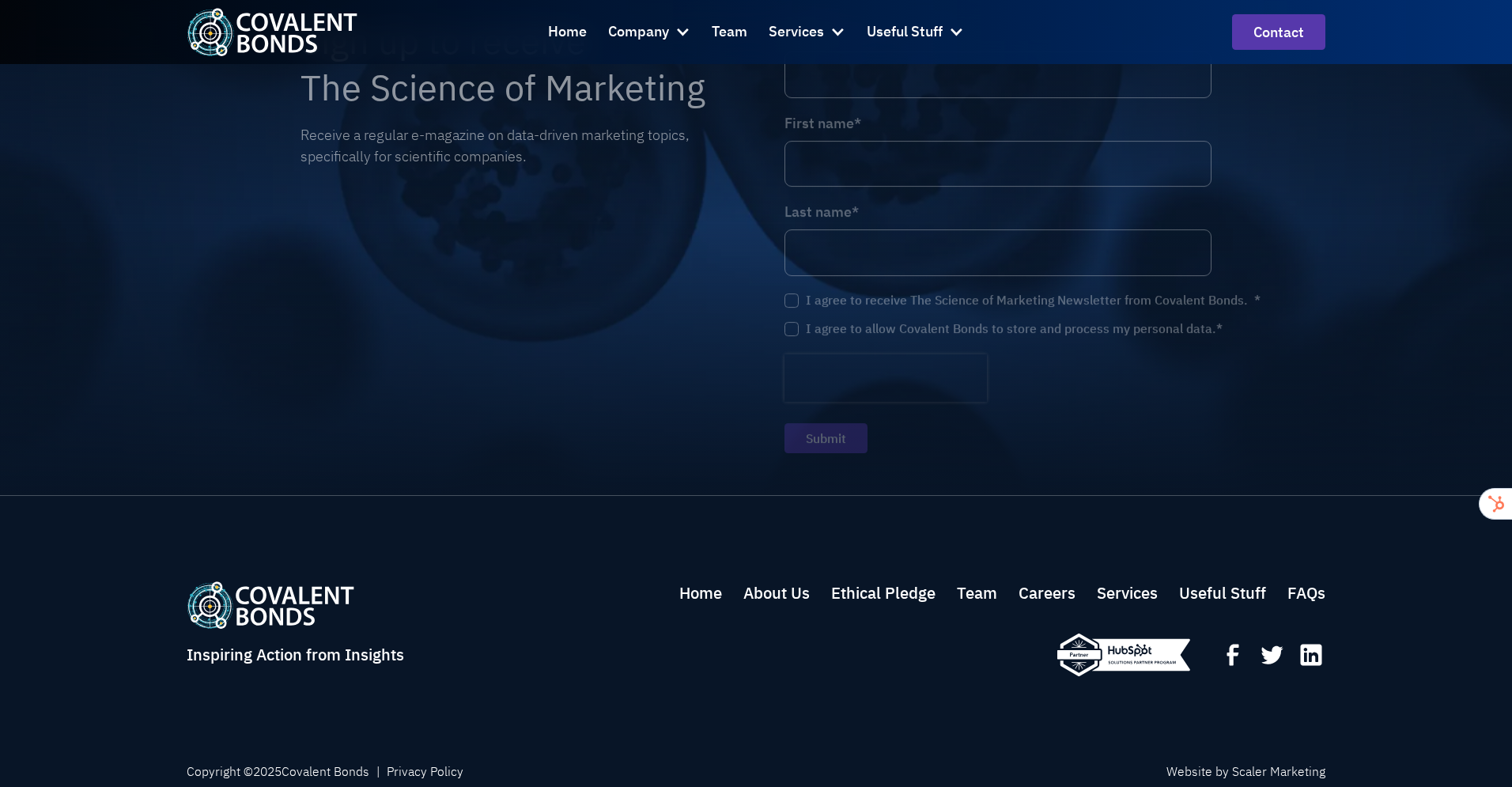
scroll to position [3696, 0]
